Goal: Information Seeking & Learning: Learn about a topic

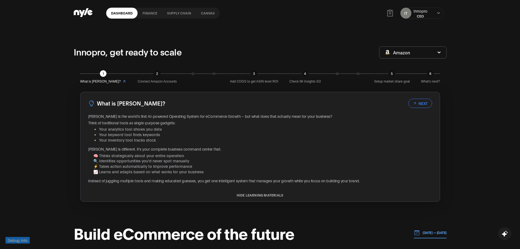
click at [184, 119] on div "[PERSON_NAME] is the world's first AI-powered Operating System for eCommerce Gr…" at bounding box center [260, 148] width 344 height 70
click at [168, 123] on p "Think of traditional tools as single-purpose gadgets:" at bounding box center [260, 122] width 344 height 5
click at [184, 135] on li "Your keyword tool finds keywords" at bounding box center [265, 134] width 333 height 5
click at [207, 135] on li "Your keyword tool finds keywords" at bounding box center [265, 134] width 333 height 5
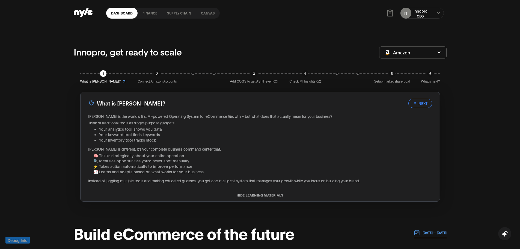
drag, startPoint x: 185, startPoint y: 135, endPoint x: 179, endPoint y: 135, distance: 6.0
click at [181, 135] on li "Your keyword tool finds keywords" at bounding box center [265, 134] width 333 height 5
click at [156, 130] on li "Your analytics tool shows you data" at bounding box center [265, 128] width 333 height 5
drag, startPoint x: 190, startPoint y: 142, endPoint x: 198, endPoint y: 141, distance: 7.9
click at [191, 142] on li "Your inventory tool tracks stock" at bounding box center [265, 139] width 333 height 5
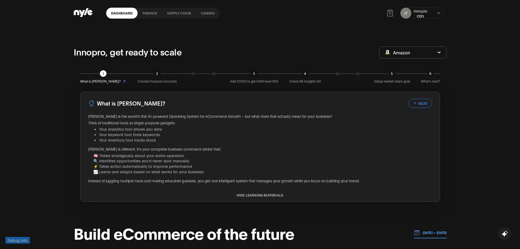
click at [198, 141] on li "Your inventory tool tracks stock" at bounding box center [265, 139] width 333 height 5
drag, startPoint x: 178, startPoint y: 134, endPoint x: 169, endPoint y: 129, distance: 10.3
click at [174, 133] on li "Your keyword tool finds keywords" at bounding box center [265, 134] width 333 height 5
click at [186, 129] on li "Your analytics tool shows you data" at bounding box center [265, 128] width 333 height 5
click at [165, 132] on li "Your keyword tool finds keywords" at bounding box center [265, 134] width 333 height 5
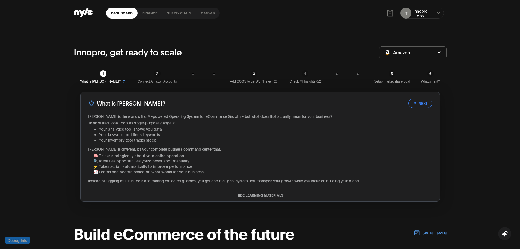
click at [179, 138] on li "Your inventory tool tracks stock" at bounding box center [265, 139] width 333 height 5
click at [209, 138] on li "Your inventory tool tracks stock" at bounding box center [265, 139] width 333 height 5
drag, startPoint x: 208, startPoint y: 134, endPoint x: 192, endPoint y: 132, distance: 15.6
click at [203, 133] on li "Your keyword tool finds keywords" at bounding box center [265, 134] width 333 height 5
click at [191, 167] on li "⚡ Takes action automatically to improve performance" at bounding box center [262, 165] width 339 height 5
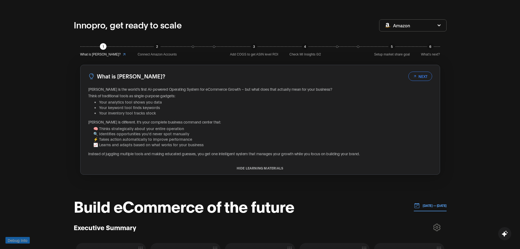
scroll to position [26, 0]
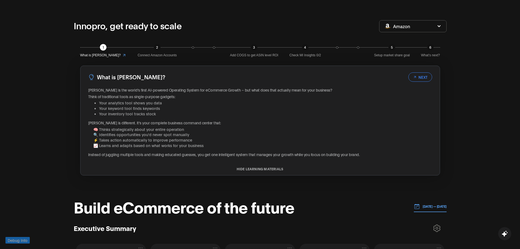
click at [350, 161] on div "[PERSON_NAME] is the world's first AI-powered Operating System for eCommerce Gr…" at bounding box center [260, 124] width 344 height 74
click at [347, 157] on div at bounding box center [347, 157] width 0 height 0
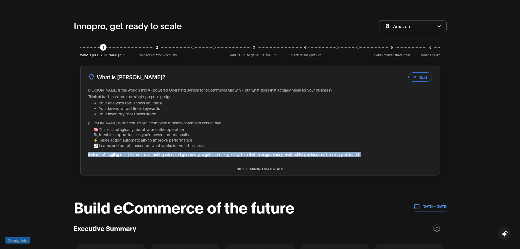
click at [350, 161] on div "[PERSON_NAME] is the world's first AI-powered Operating System for eCommerce Gr…" at bounding box center [260, 124] width 344 height 74
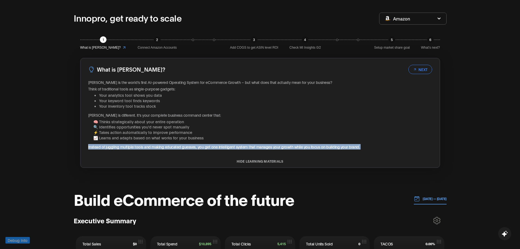
scroll to position [45, 0]
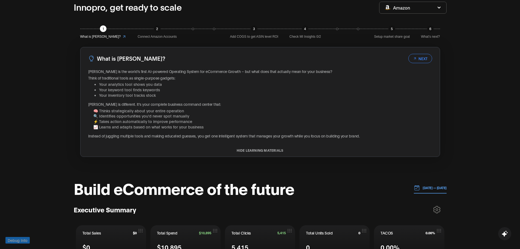
click at [235, 121] on li "⚡ Takes action automatically to improve performance" at bounding box center [262, 120] width 339 height 5
click at [240, 120] on li "⚡ Takes action automatically to improve performance" at bounding box center [262, 120] width 339 height 5
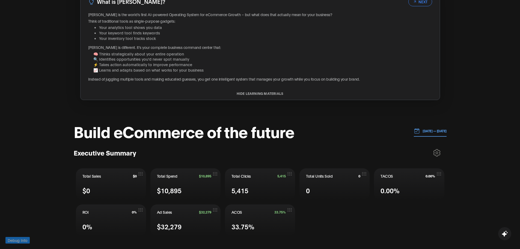
scroll to position [99, 0]
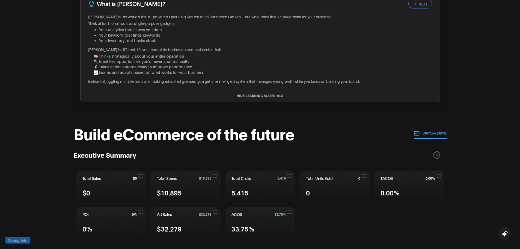
click at [403, 64] on li "⚡ Takes action automatically to improve performance" at bounding box center [262, 66] width 339 height 5
click at [424, 64] on li "⚡ Takes action automatically to improve performance" at bounding box center [262, 66] width 339 height 5
click at [443, 75] on div "1 What is [PERSON_NAME]? 2 Connect Amazon Accounts 3 Add COGS to get ASIN level…" at bounding box center [260, 36] width 373 height 144
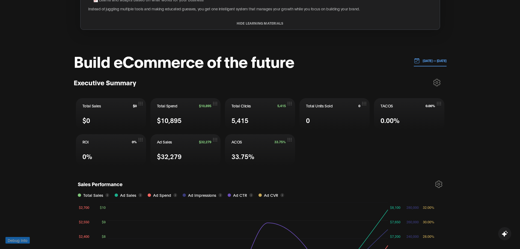
scroll to position [183, 0]
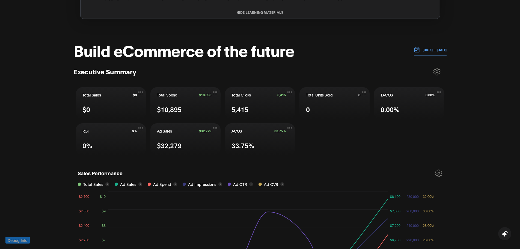
click at [175, 65] on div "Executive Summary" at bounding box center [260, 72] width 373 height 14
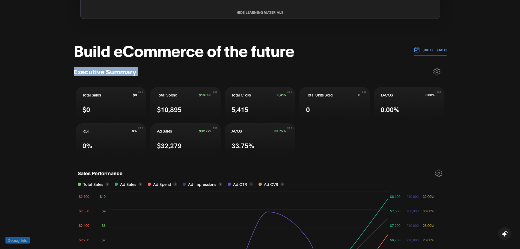
click at [175, 65] on div "Executive Summary" at bounding box center [260, 72] width 373 height 14
click at [349, 75] on div "Executive Summary" at bounding box center [260, 72] width 373 height 14
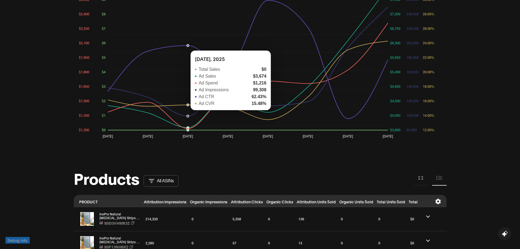
scroll to position [407, 0]
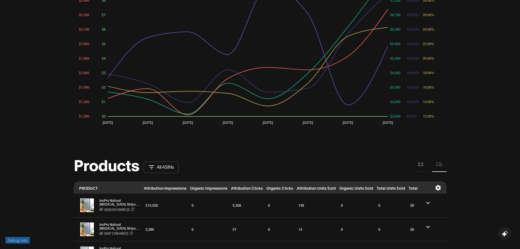
click at [7, 151] on div "Innopro, get ready to scale Amazon 1 What is [PERSON_NAME]? 2 Connect Amazon Ac…" at bounding box center [260, 57] width 520 height 877
click at [3, 146] on div at bounding box center [3, 146] width 0 height 0
click at [1, 155] on div "Innopro, get ready to scale Amazon 1 What is [PERSON_NAME]? 2 Connect Amazon Ac…" at bounding box center [260, 57] width 520 height 877
click at [11, 147] on div "Innopro, get ready to scale Amazon 1 What is [PERSON_NAME]? 2 Connect Amazon Ac…" at bounding box center [260, 57] width 520 height 877
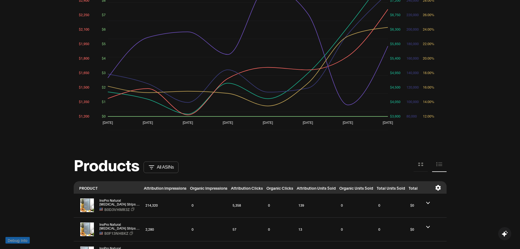
click at [29, 138] on div "Innopro, get ready to scale Amazon 1 What is [PERSON_NAME]? 2 Connect Amazon Ac…" at bounding box center [260, 57] width 520 height 877
click at [34, 136] on div "Innopro, get ready to scale Amazon 1 What is [PERSON_NAME]? 2 Connect Amazon Ac…" at bounding box center [260, 57] width 520 height 877
click at [40, 174] on div "Innopro, get ready to scale Amazon 1 What is [PERSON_NAME]? 2 Connect Amazon Ac…" at bounding box center [260, 57] width 520 height 877
click at [45, 163] on div "Innopro, get ready to scale Amazon 1 What is [PERSON_NAME]? 2 Connect Amazon Ac…" at bounding box center [260, 57] width 520 height 877
click at [46, 163] on div "Innopro, get ready to scale Amazon 1 What is [PERSON_NAME]? 2 Connect Amazon Ac…" at bounding box center [260, 57] width 520 height 877
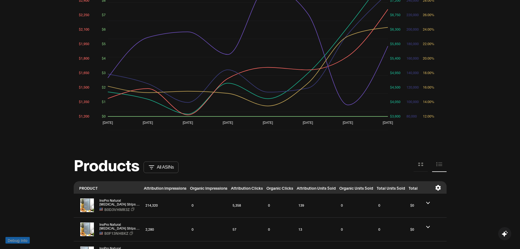
click at [115, 163] on div "Innopro, get ready to scale Amazon 1 What is [PERSON_NAME]? 2 Connect Amazon Ac…" at bounding box center [260, 57] width 520 height 877
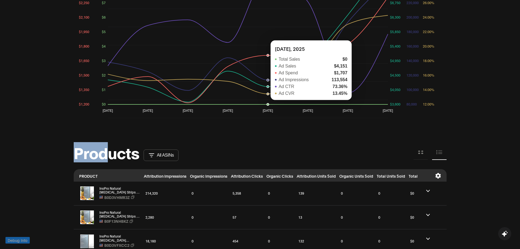
scroll to position [407, 0]
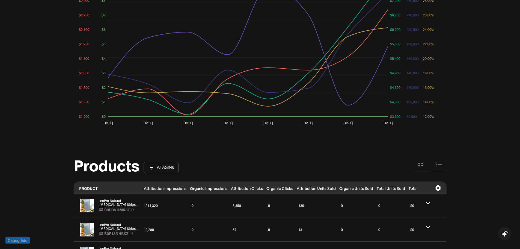
click at [427, 156] on div "Products All ASINs" at bounding box center [260, 164] width 373 height 17
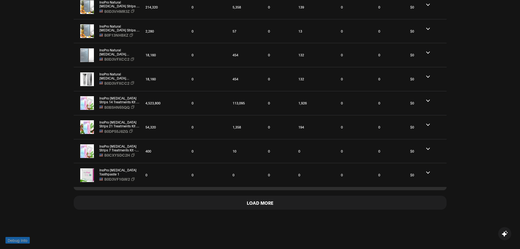
scroll to position [603, 0]
